Goal: Information Seeking & Learning: Learn about a topic

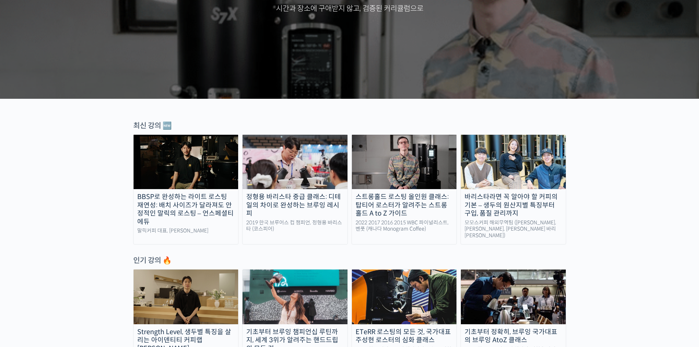
scroll to position [184, 0]
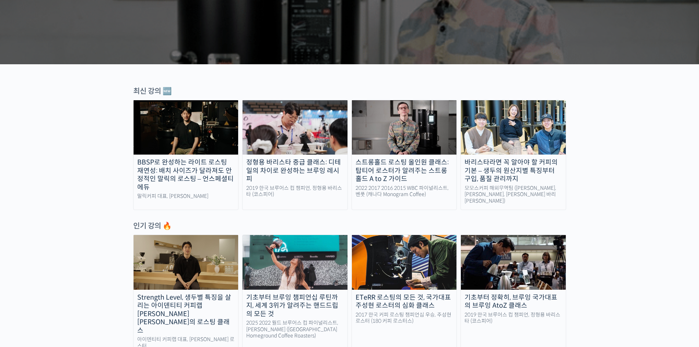
click at [414, 171] on div "스트롱홀드 로스팅 올인원 클래스: 탑티어 로스터가 알려주는 스트롱홀드 A to Z 가이드" at bounding box center [404, 170] width 105 height 25
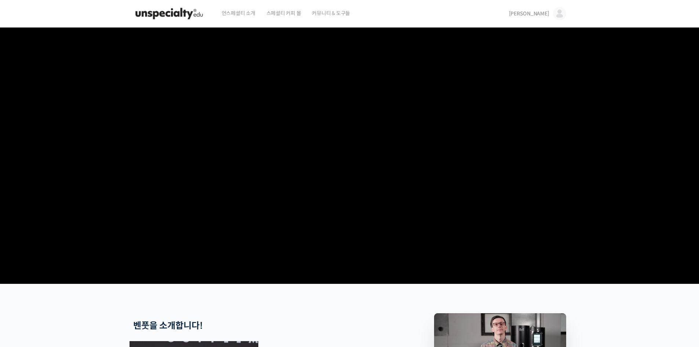
scroll to position [147, 0]
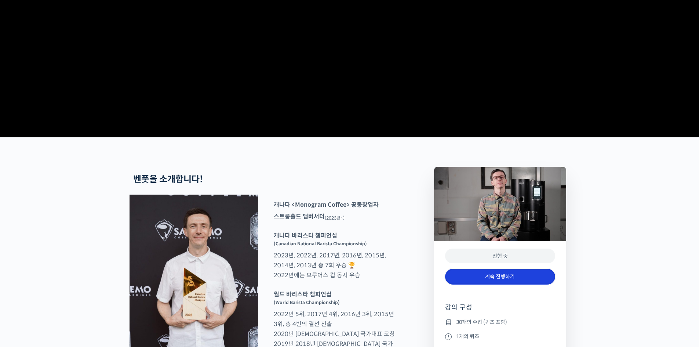
click at [515, 285] on link "계속 진행하기" at bounding box center [500, 277] width 110 height 16
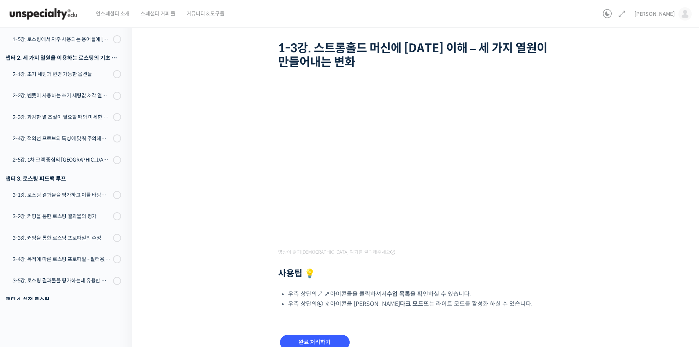
scroll to position [73, 0]
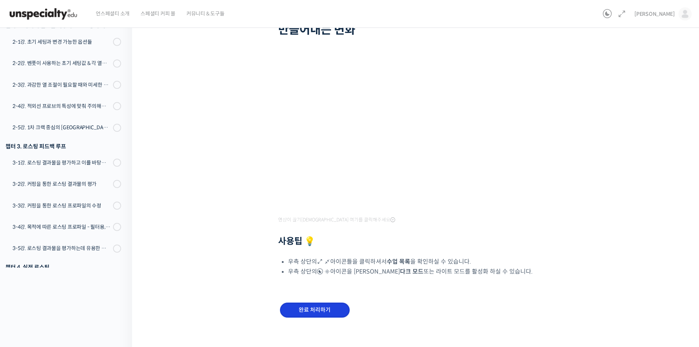
click at [338, 312] on input "완료 처리하기" at bounding box center [315, 309] width 70 height 15
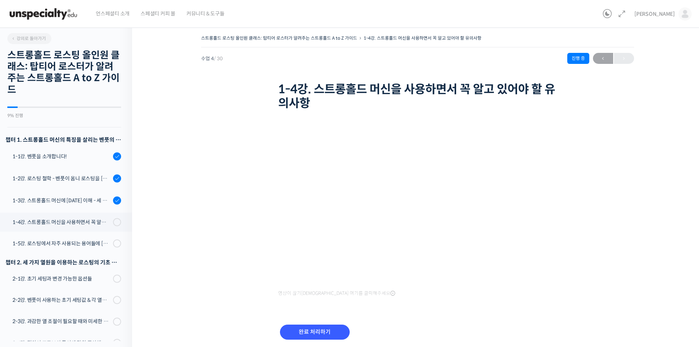
scroll to position [185, 0]
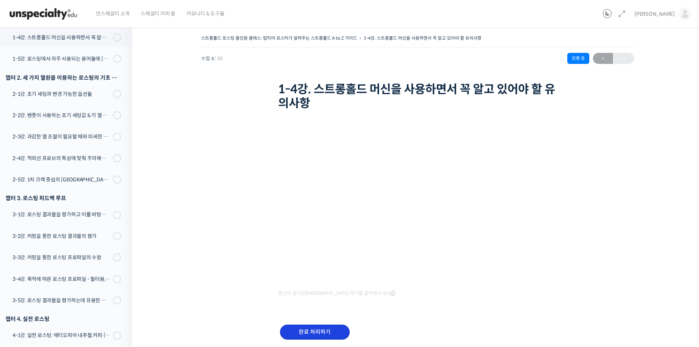
click at [336, 332] on input "완료 처리하기" at bounding box center [315, 332] width 70 height 15
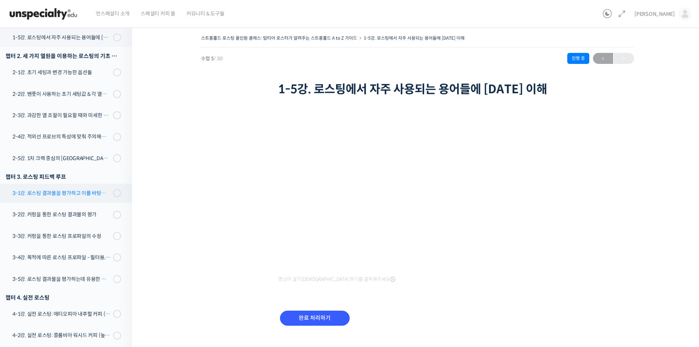
scroll to position [97, 0]
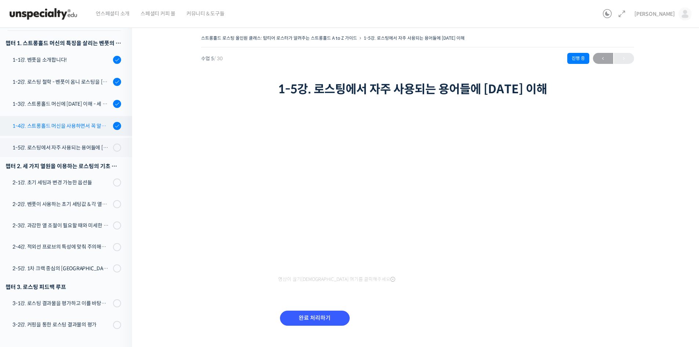
click at [88, 128] on div "1-4강. 스트롱홀드 머신을 사용하면서 꼭 알고 있어야 할 유의사항" at bounding box center [61, 126] width 98 height 8
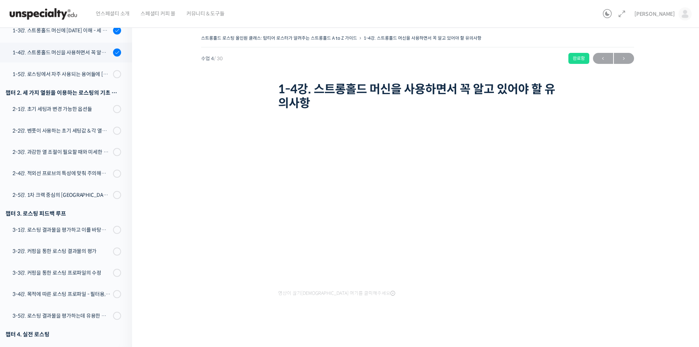
scroll to position [185, 0]
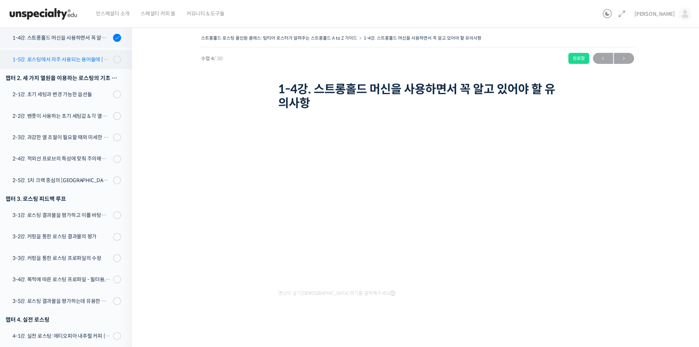
click at [91, 65] on link "1-5강. 로스팅에서 자주 사용되는 용어들에 [DATE] 이해" at bounding box center [64, 59] width 136 height 19
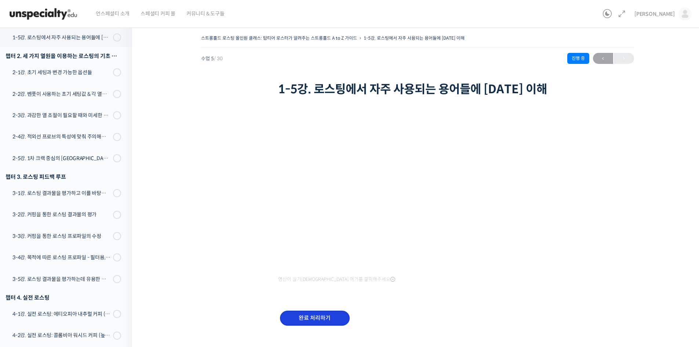
click at [311, 318] on input "완료 처리하기" at bounding box center [315, 318] width 70 height 15
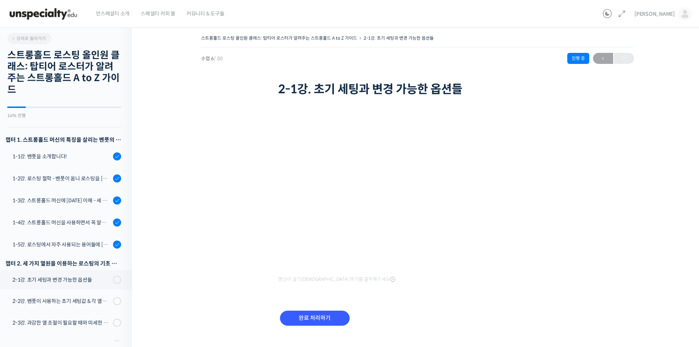
scroll to position [229, 0]
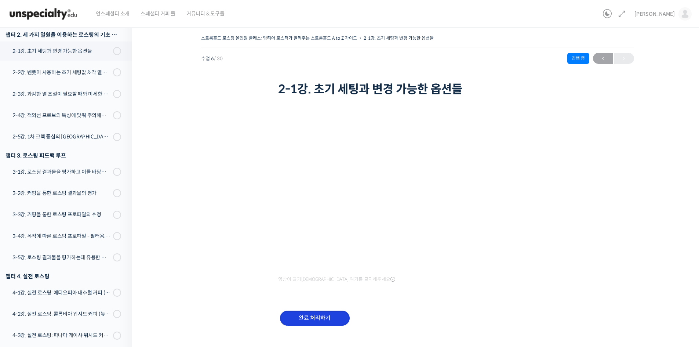
click at [341, 316] on input "완료 처리하기" at bounding box center [315, 318] width 70 height 15
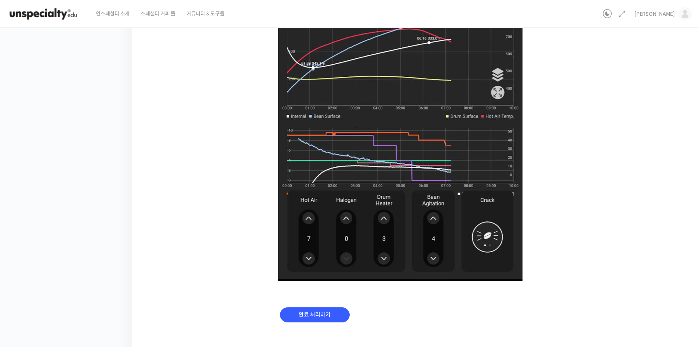
scroll to position [389, 0]
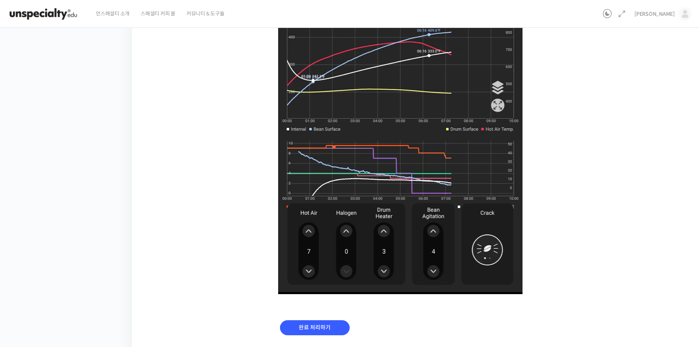
click at [398, 171] on img at bounding box center [400, 106] width 244 height 376
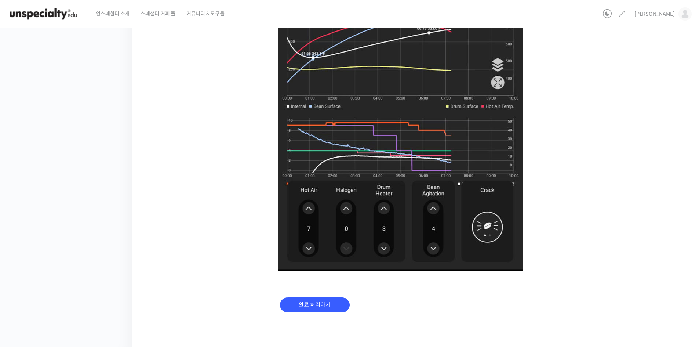
scroll to position [426, 0]
click at [335, 307] on input "완료 처리하기" at bounding box center [315, 304] width 70 height 15
